Goal: Task Accomplishment & Management: Manage account settings

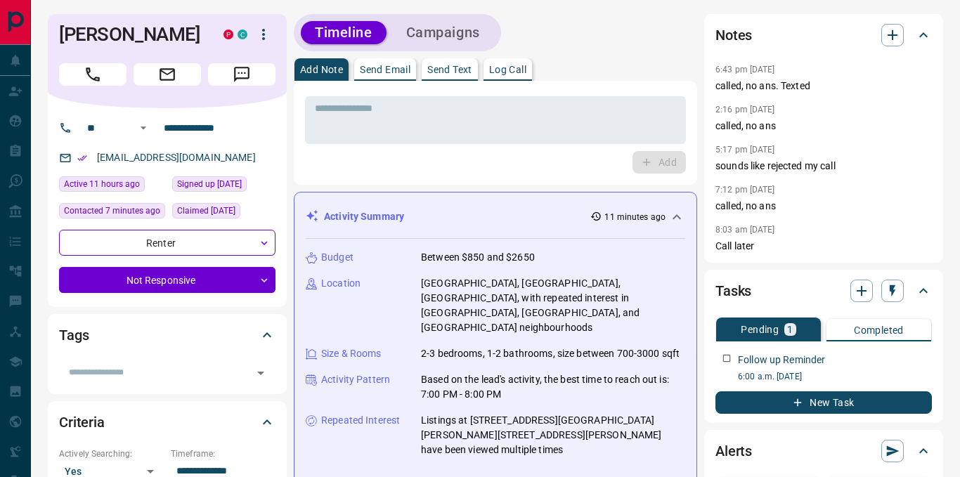
click at [521, 74] on p "Log Call" at bounding box center [507, 70] width 37 height 10
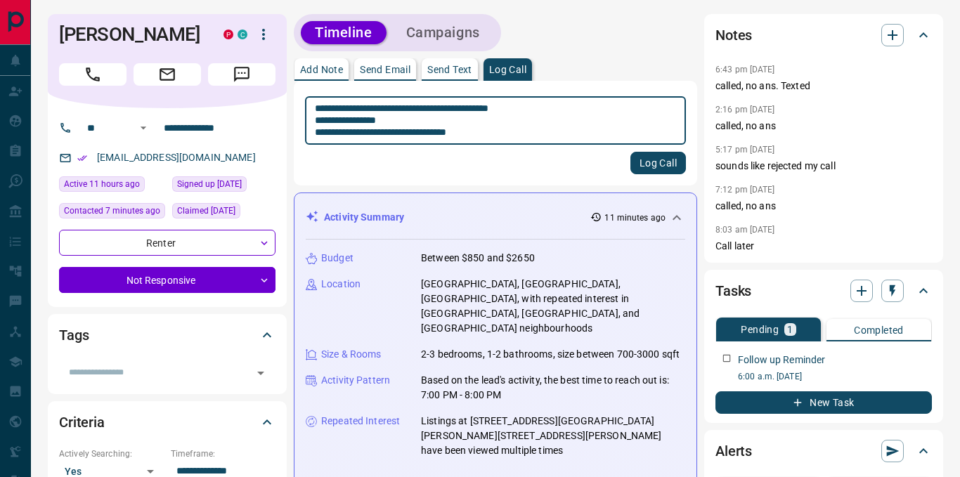
type textarea "**********"
click at [660, 164] on button "Log Call" at bounding box center [657, 163] width 55 height 22
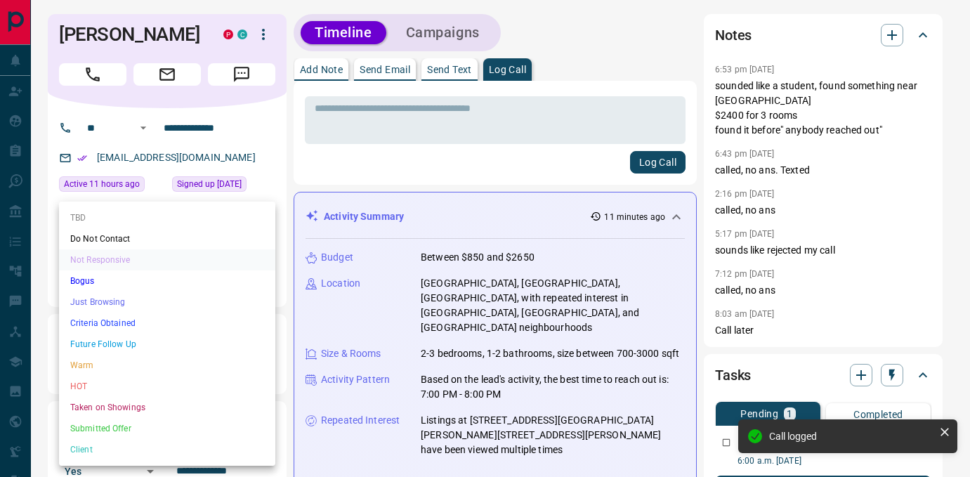
click at [129, 346] on li "Future Follow Up" at bounding box center [167, 344] width 216 height 21
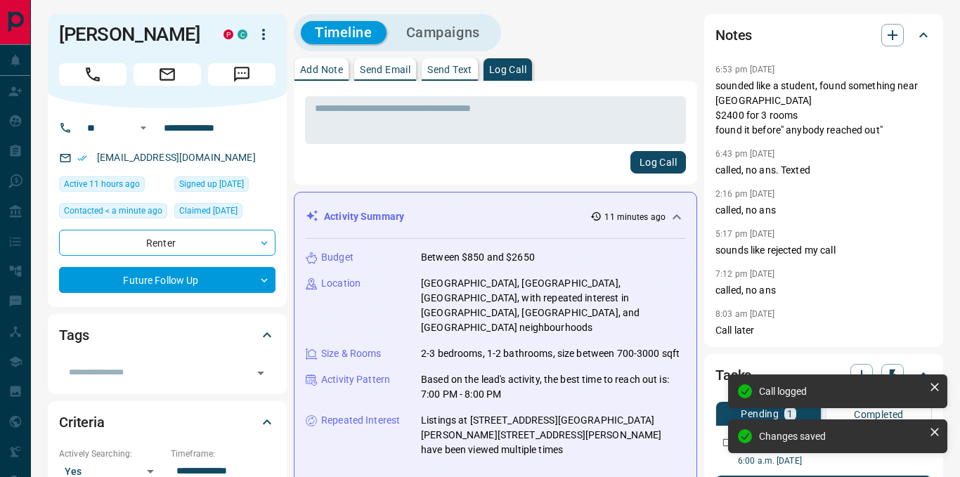
type input "*"
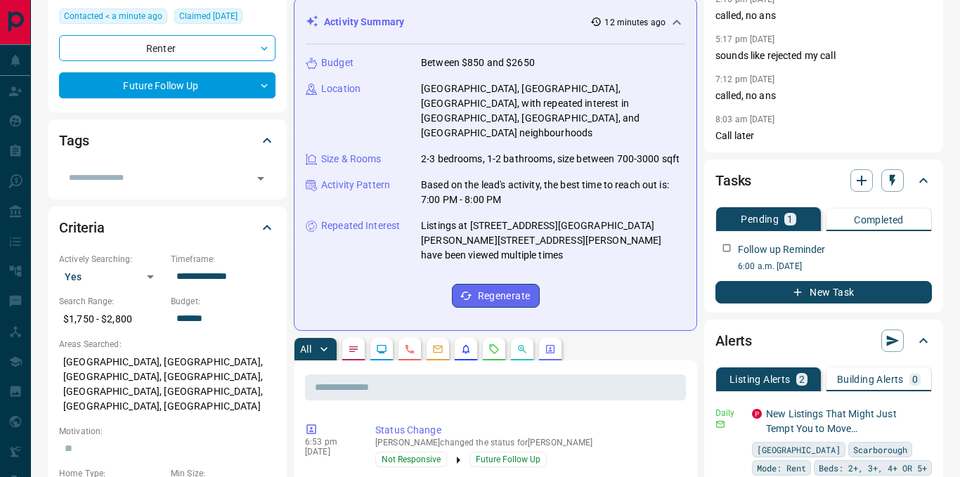
scroll to position [195, 0]
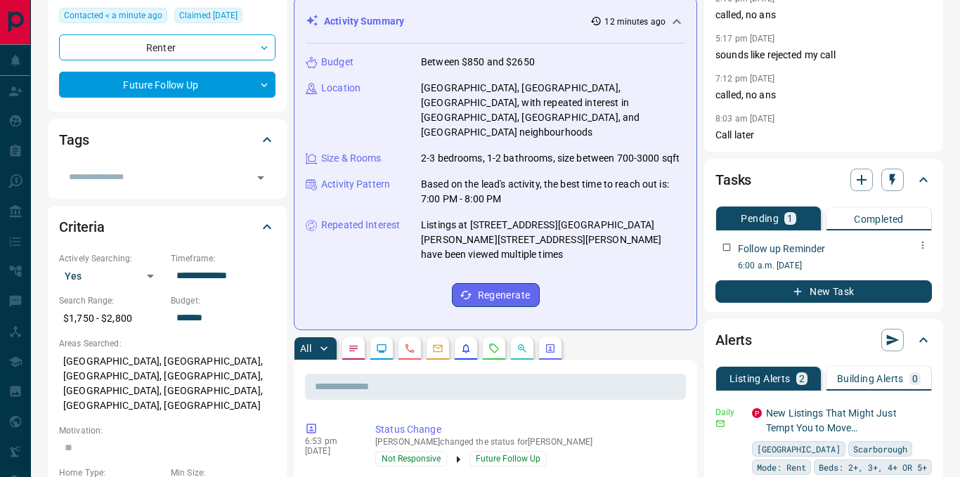
click at [922, 245] on icon "button" at bounding box center [923, 246] width 2 height 8
click at [896, 295] on li "Delete" at bounding box center [900, 292] width 62 height 21
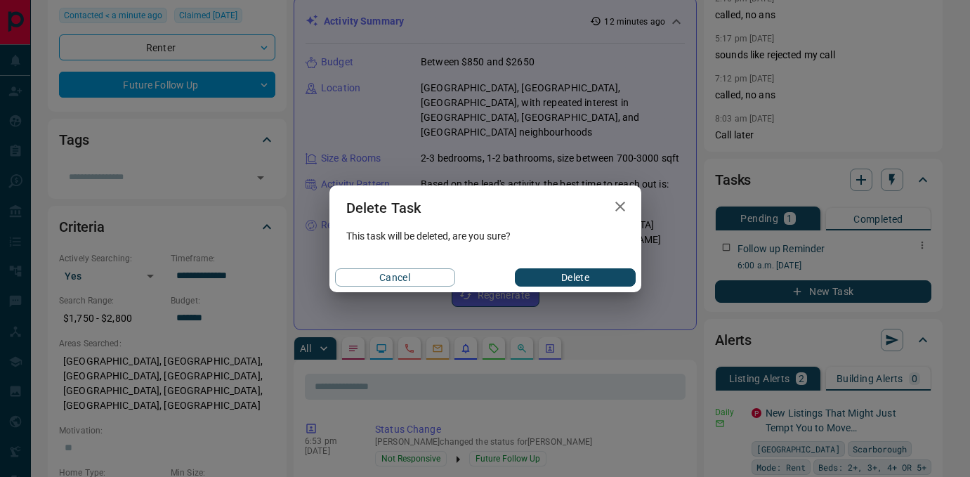
click at [577, 277] on button "Delete" at bounding box center [575, 277] width 120 height 18
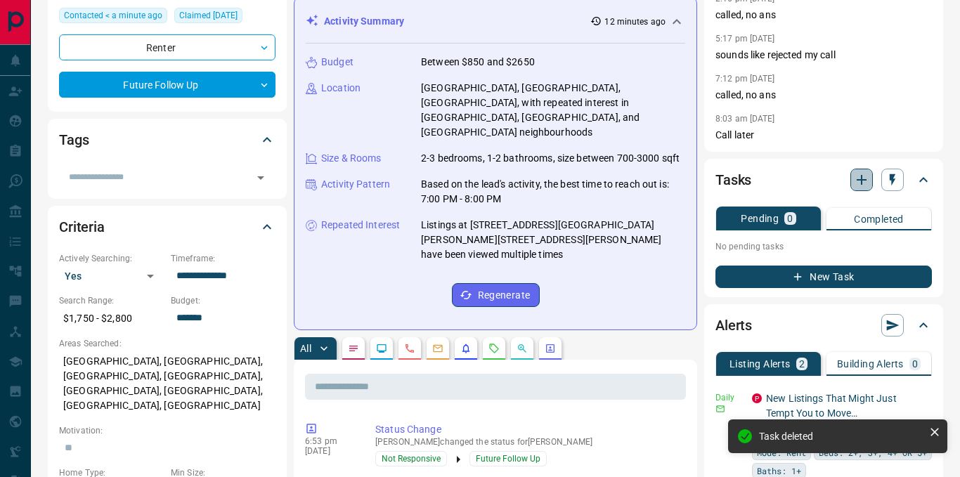
click at [861, 178] on icon "button" at bounding box center [861, 180] width 10 height 10
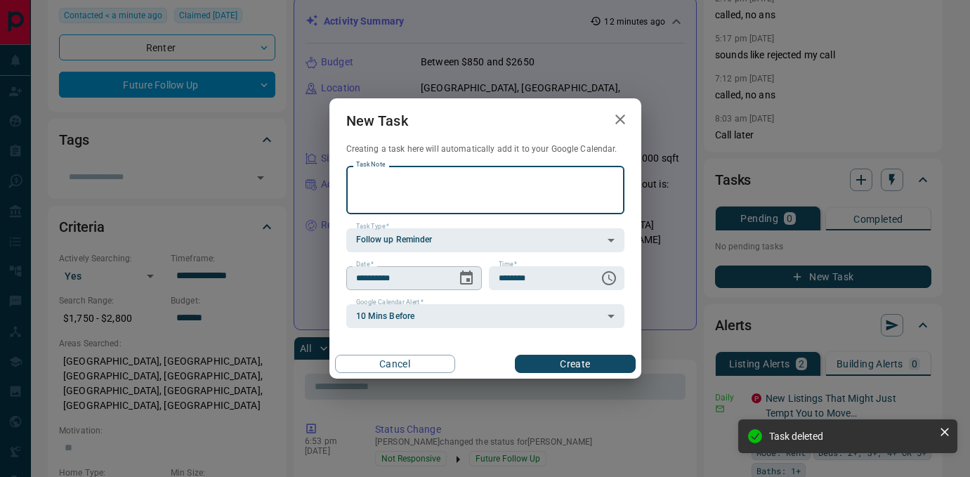
click at [469, 273] on icon "Choose date, selected date is Aug 19, 2025" at bounding box center [466, 277] width 13 height 14
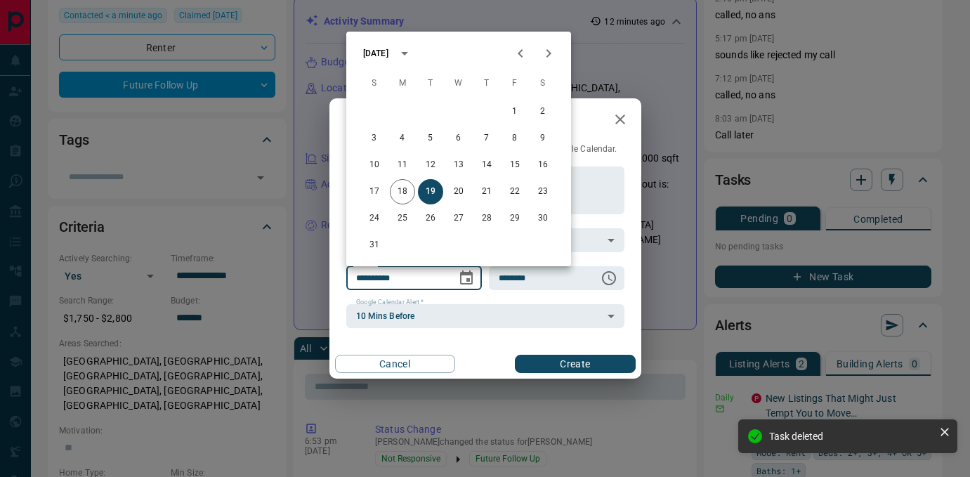
click at [413, 57] on icon "calendar view is open, switch to year view" at bounding box center [404, 53] width 17 height 17
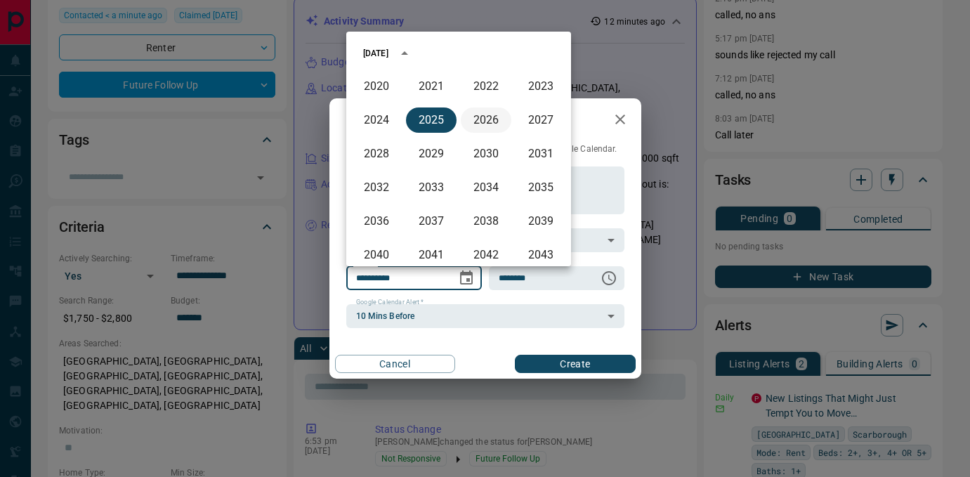
click at [480, 122] on button "2026" at bounding box center [486, 119] width 51 height 25
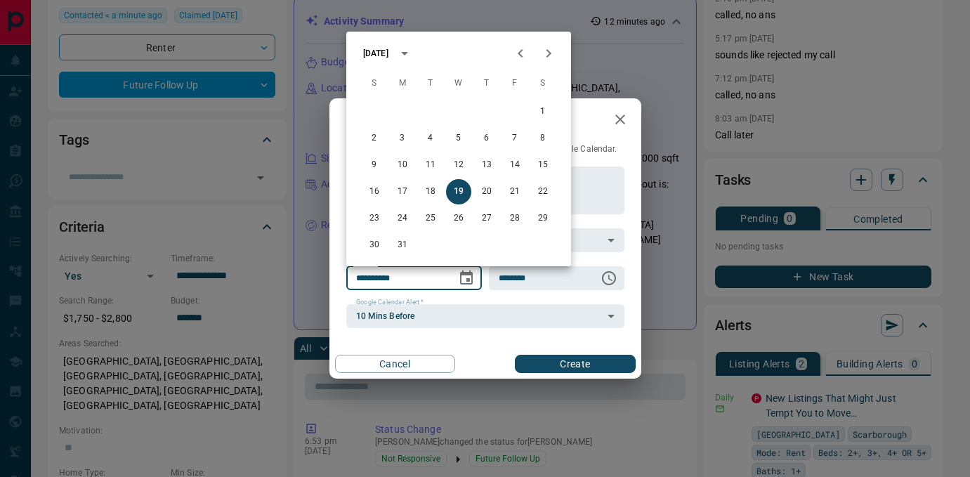
click at [388, 51] on div "[DATE]" at bounding box center [375, 53] width 25 height 13
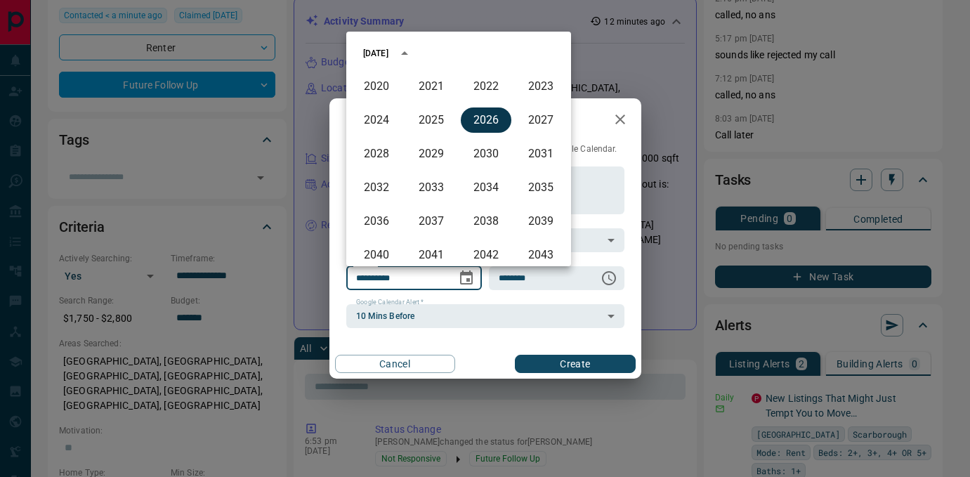
click at [473, 122] on button "2026" at bounding box center [486, 119] width 51 height 25
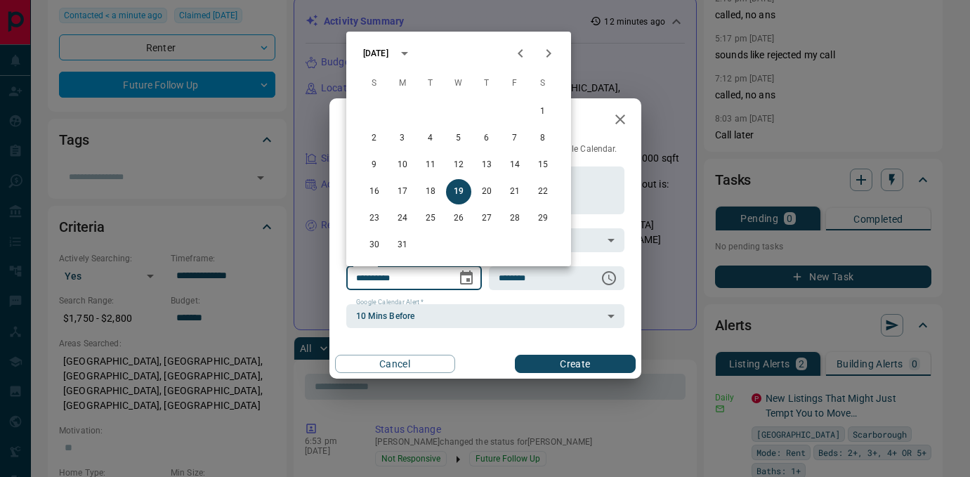
click at [517, 51] on icon "Previous month" at bounding box center [520, 53] width 17 height 17
click at [518, 52] on icon "Previous month" at bounding box center [520, 53] width 17 height 17
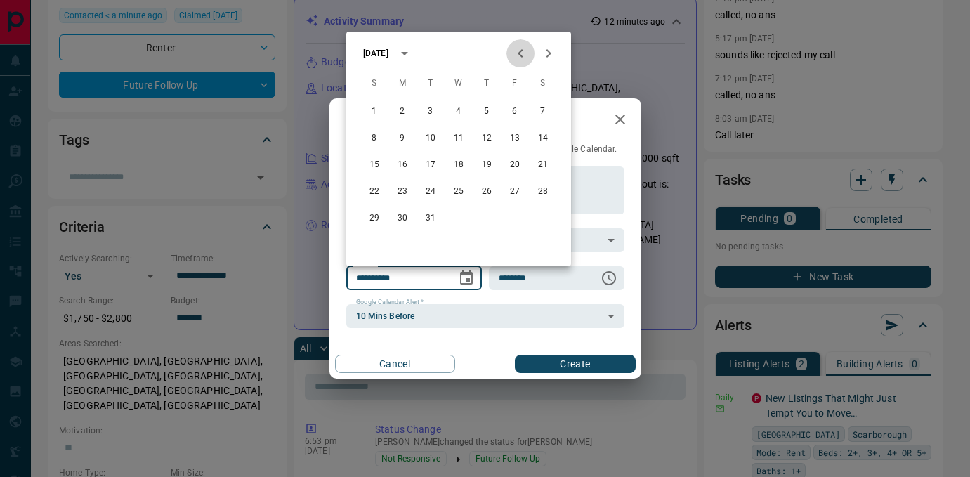
click at [518, 52] on icon "Previous month" at bounding box center [520, 53] width 17 height 17
click at [457, 163] on button "18" at bounding box center [458, 164] width 25 height 25
type input "**********"
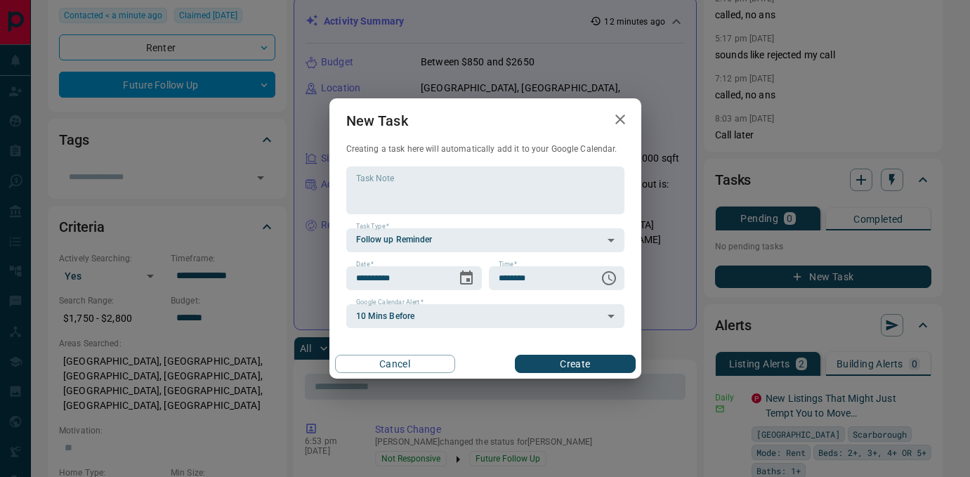
click at [537, 363] on button "Create" at bounding box center [575, 364] width 120 height 18
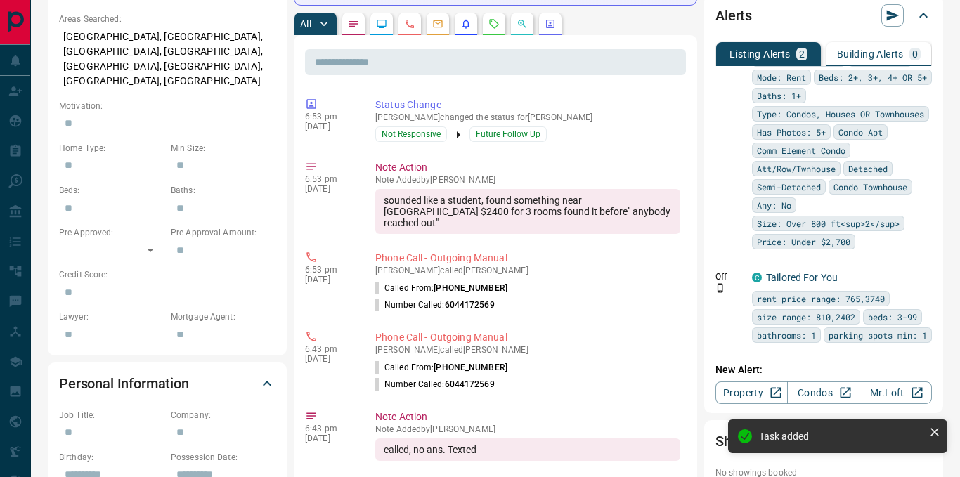
scroll to position [533, 0]
